Goal: Task Accomplishment & Management: Manage account settings

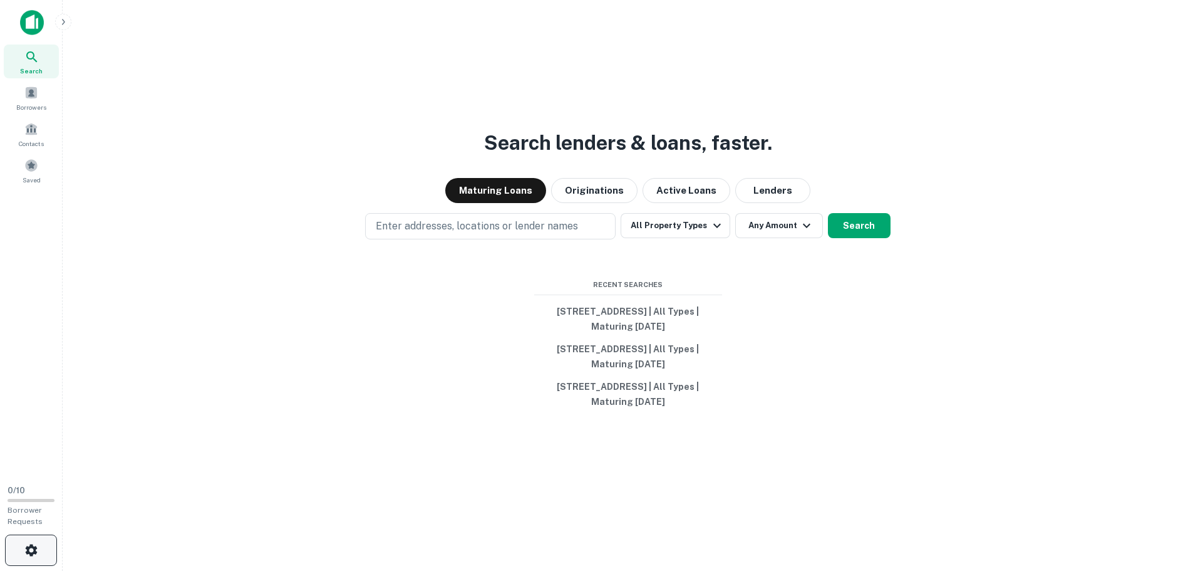
click at [34, 551] on icon "button" at bounding box center [31, 549] width 15 height 15
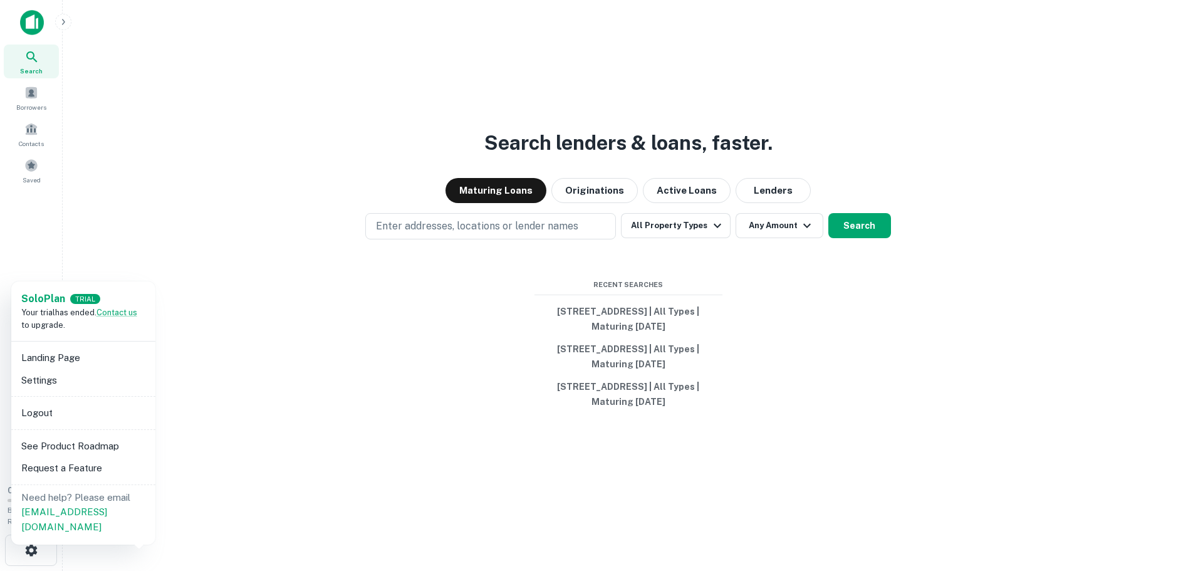
click at [46, 380] on li "Settings" at bounding box center [83, 380] width 134 height 23
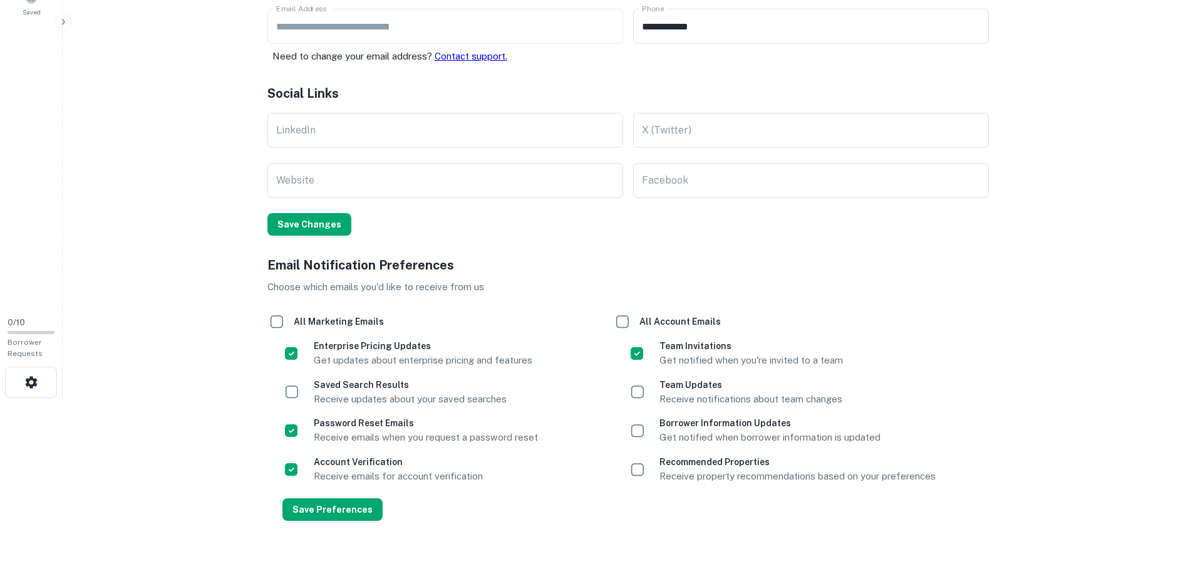
scroll to position [193, 0]
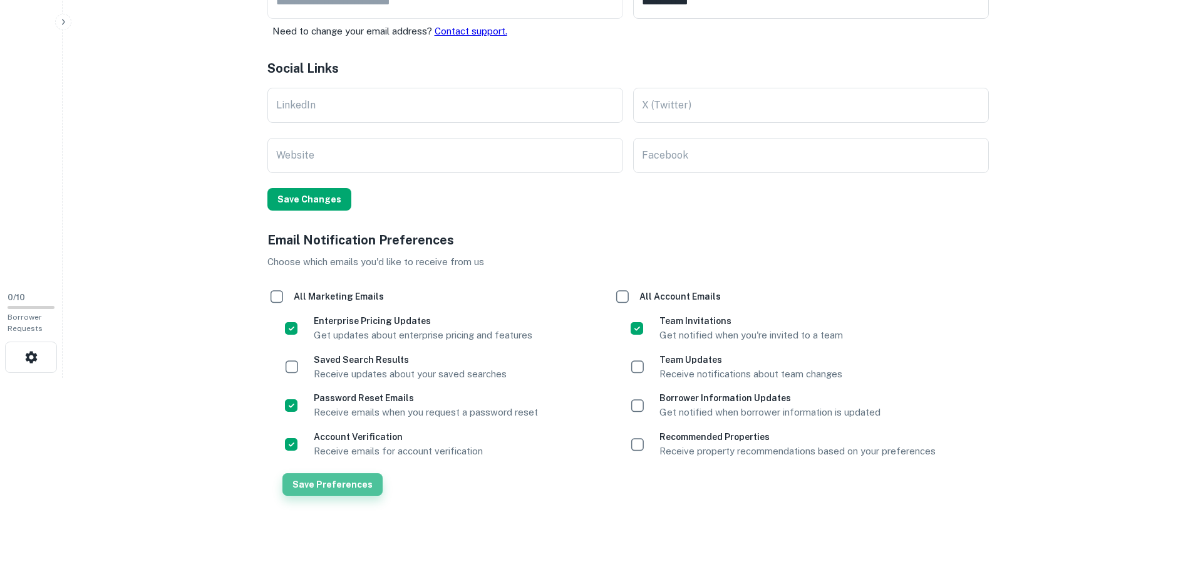
click at [363, 490] on button "Save Preferences" at bounding box center [333, 484] width 100 height 23
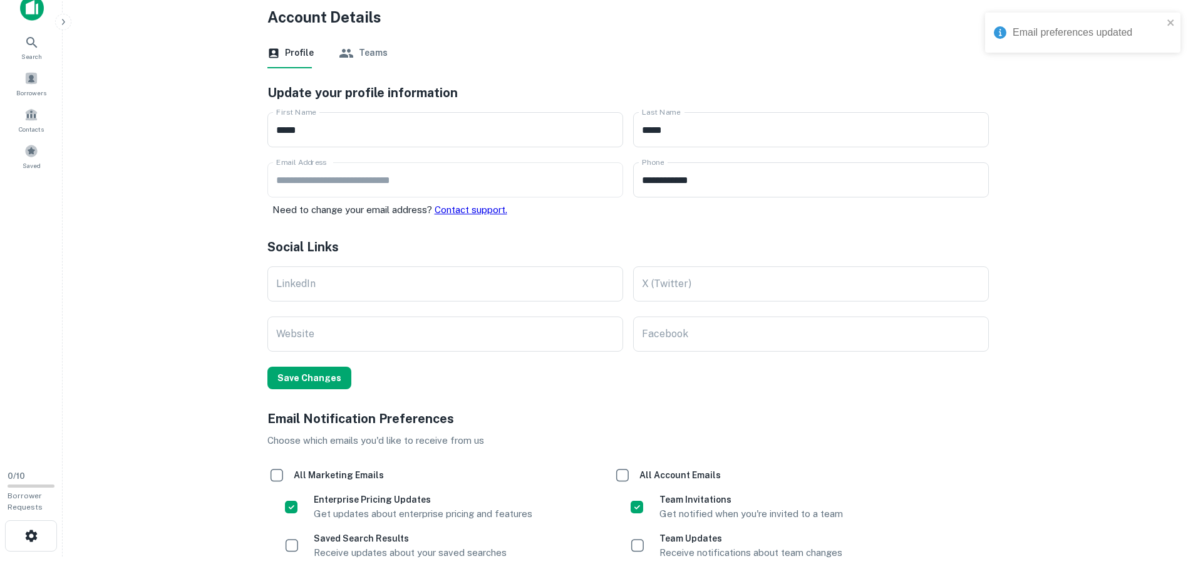
scroll to position [0, 0]
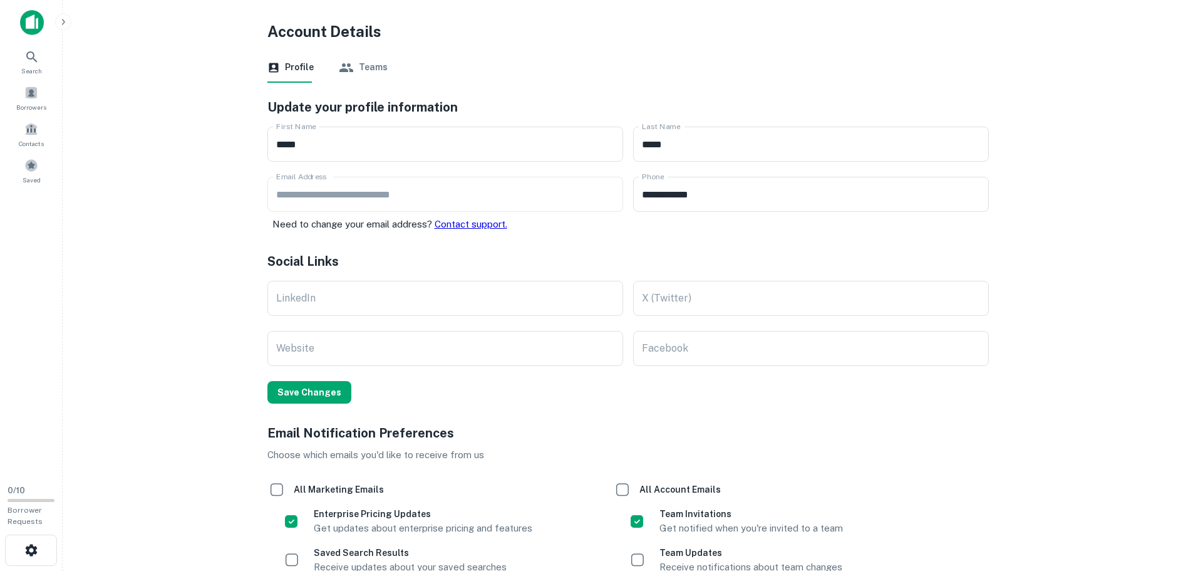
click at [372, 65] on button "Teams" at bounding box center [363, 68] width 49 height 30
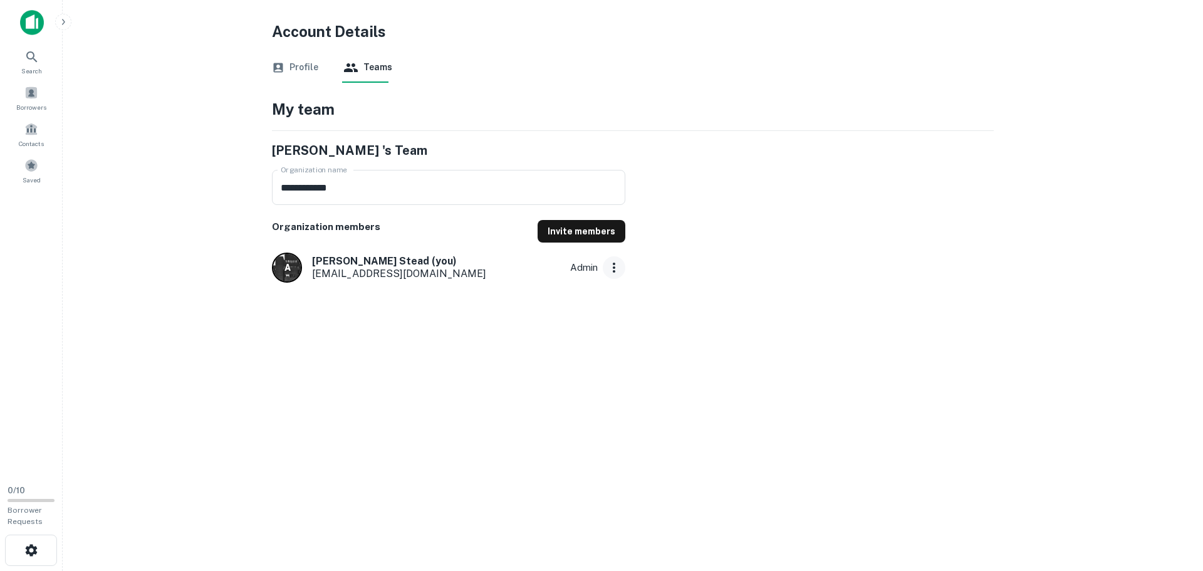
click at [613, 266] on icon "button" at bounding box center [613, 267] width 15 height 15
click at [300, 63] on button "Profile" at bounding box center [295, 68] width 46 height 30
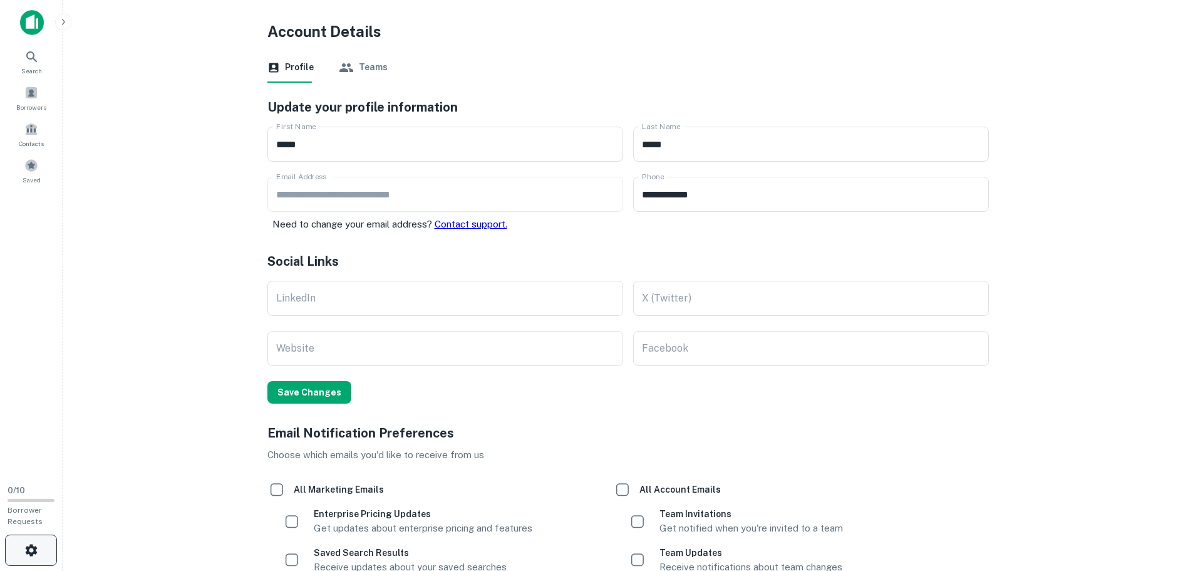
click at [27, 556] on icon "button" at bounding box center [31, 549] width 15 height 15
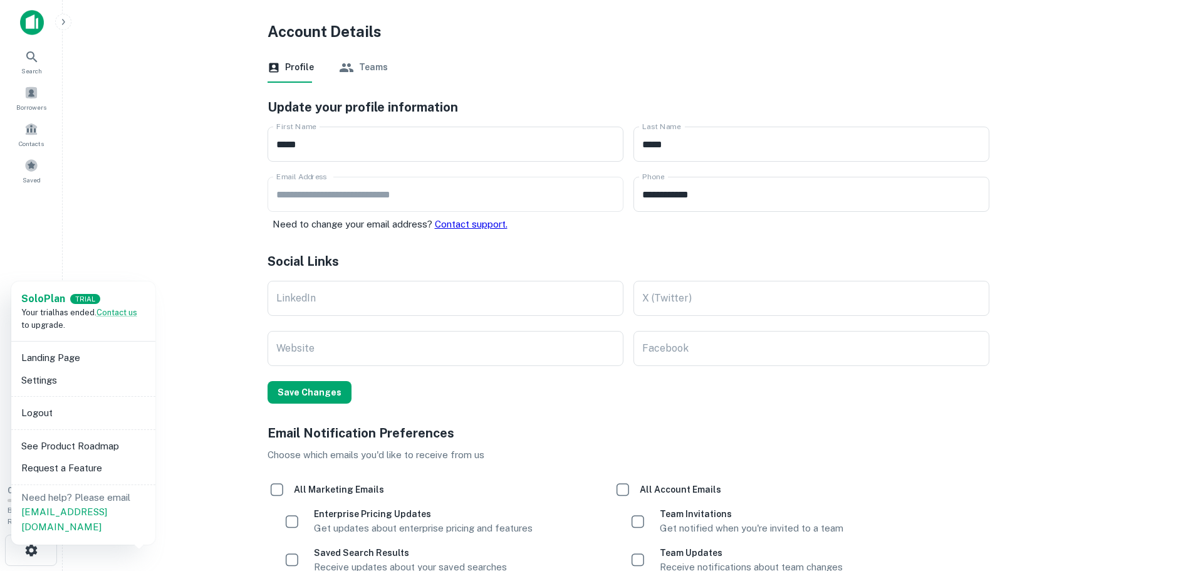
click at [61, 358] on li "Landing Page" at bounding box center [83, 357] width 134 height 23
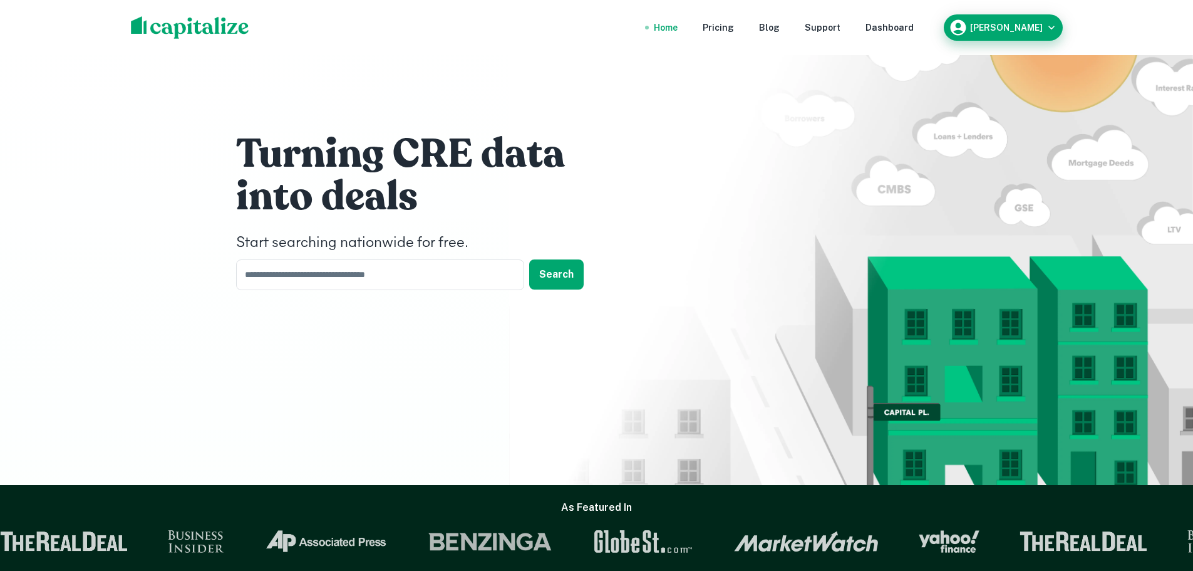
click at [1056, 26] on icon "button" at bounding box center [1051, 27] width 13 height 13
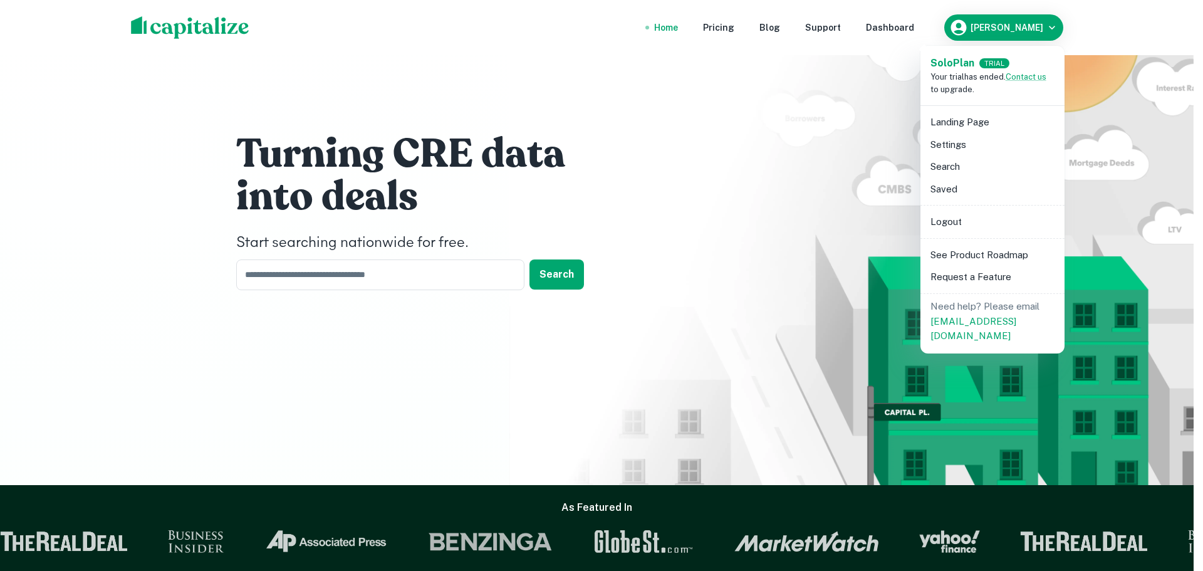
click at [1151, 33] on div at bounding box center [601, 285] width 1203 height 571
